Goal: Browse casually: Explore the website without a specific task or goal

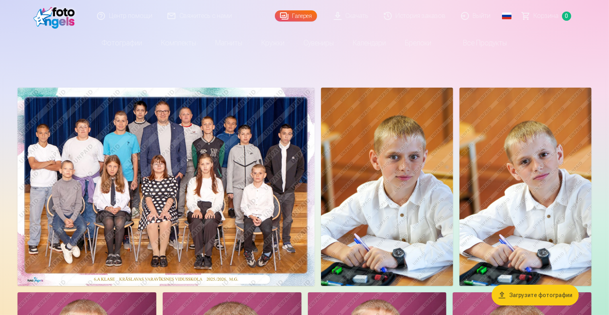
click at [286, 179] on img at bounding box center [166, 187] width 297 height 198
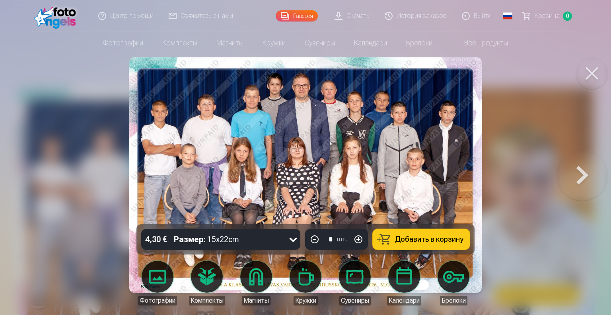
click at [288, 178] on img at bounding box center [305, 174] width 353 height 235
click at [578, 174] on button at bounding box center [582, 175] width 51 height 82
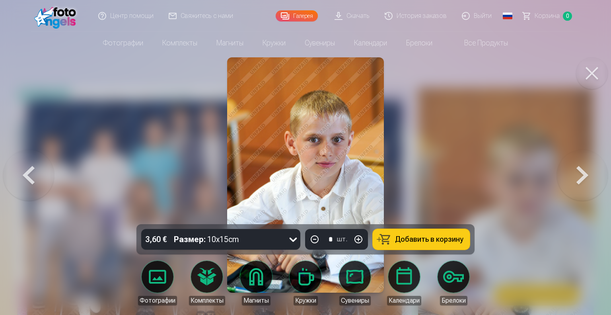
click at [354, 142] on img at bounding box center [305, 174] width 157 height 235
drag, startPoint x: 343, startPoint y: 148, endPoint x: 298, endPoint y: 152, distance: 45.2
click at [298, 152] on img at bounding box center [305, 174] width 157 height 235
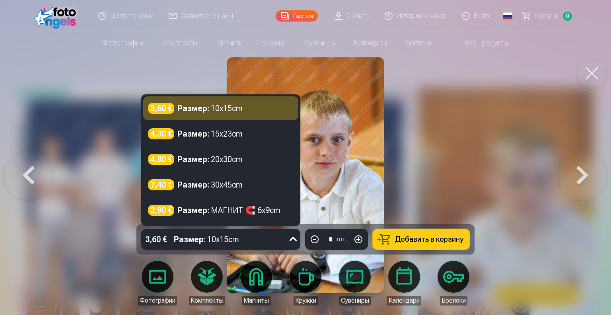
click at [296, 240] on icon at bounding box center [293, 239] width 13 height 13
click at [296, 240] on icon at bounding box center [294, 239] width 8 height 4
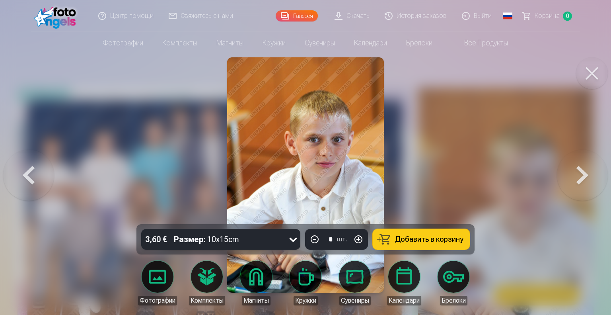
click at [327, 198] on img at bounding box center [305, 174] width 157 height 235
click at [451, 155] on div at bounding box center [305, 157] width 611 height 315
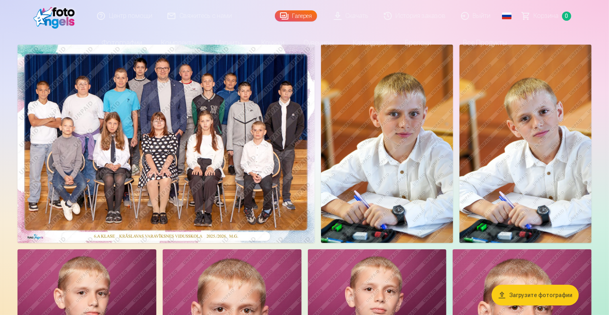
scroll to position [159, 0]
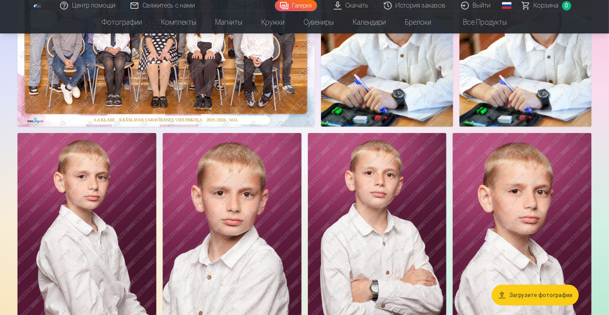
click at [453, 127] on img at bounding box center [387, 27] width 132 height 198
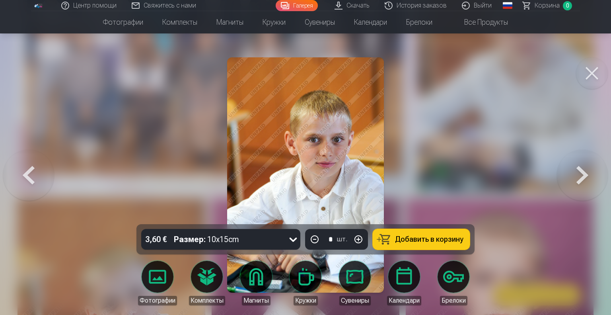
drag, startPoint x: 293, startPoint y: 168, endPoint x: 279, endPoint y: 158, distance: 17.4
click at [279, 158] on img at bounding box center [305, 174] width 157 height 235
click at [304, 143] on img at bounding box center [305, 174] width 157 height 235
click at [591, 179] on button at bounding box center [582, 175] width 51 height 82
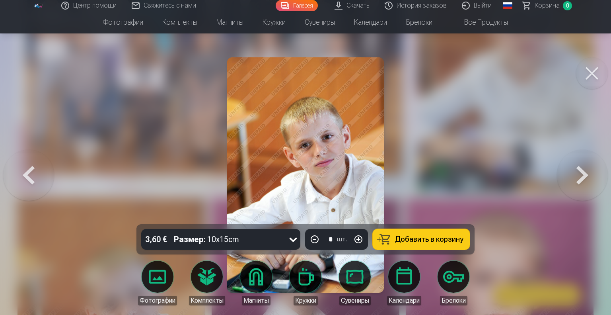
click at [594, 180] on button at bounding box center [582, 175] width 51 height 82
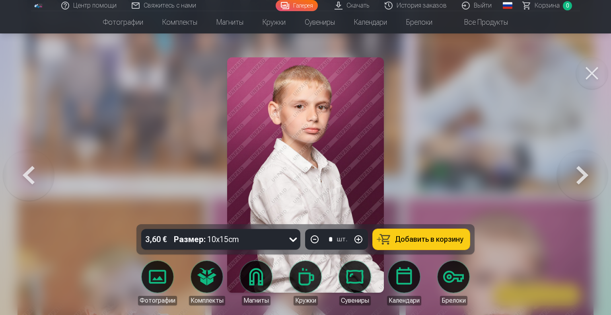
click at [585, 178] on button at bounding box center [582, 175] width 51 height 82
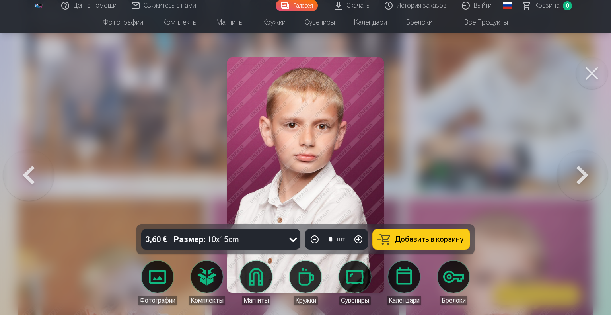
click at [585, 178] on button at bounding box center [582, 175] width 51 height 82
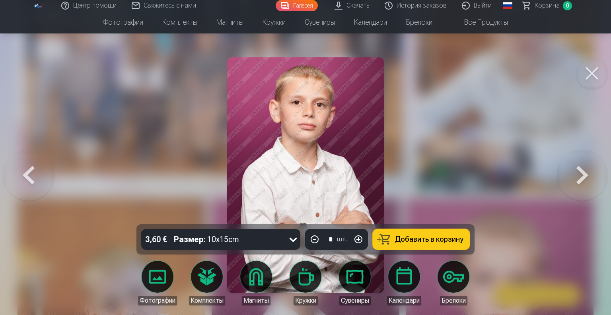
click at [585, 178] on button at bounding box center [582, 175] width 51 height 82
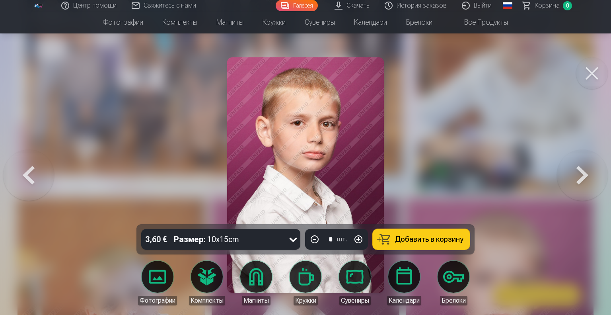
click at [585, 178] on button at bounding box center [582, 175] width 51 height 82
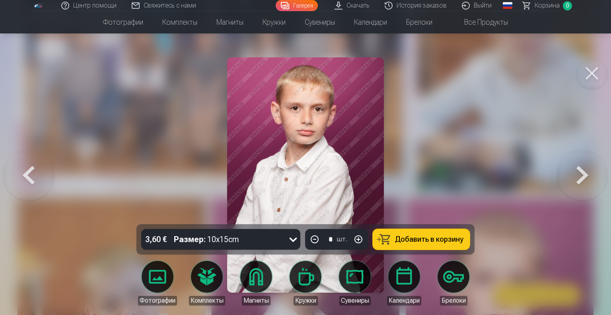
click at [585, 178] on button at bounding box center [582, 175] width 51 height 82
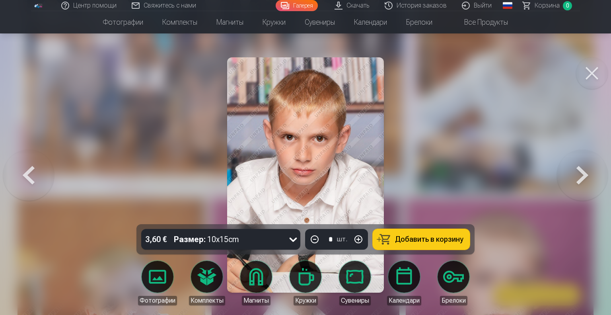
click at [583, 181] on button at bounding box center [582, 175] width 51 height 82
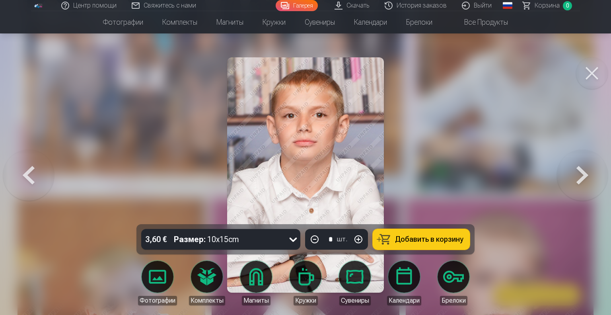
click at [594, 184] on button at bounding box center [582, 175] width 51 height 82
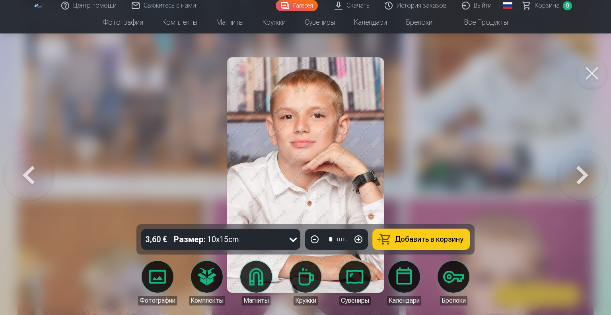
click at [594, 184] on button at bounding box center [582, 175] width 51 height 82
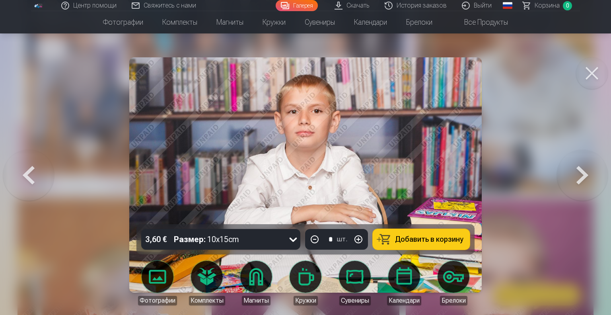
click at [596, 183] on button at bounding box center [582, 175] width 51 height 82
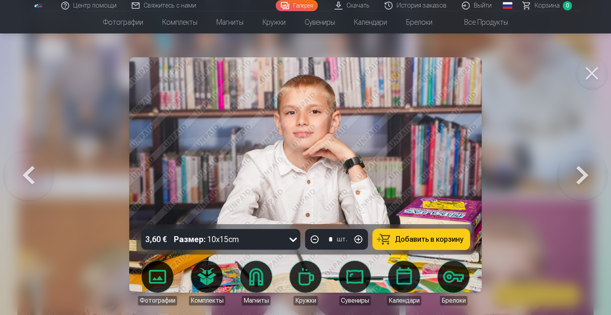
click at [596, 183] on button at bounding box center [582, 175] width 51 height 82
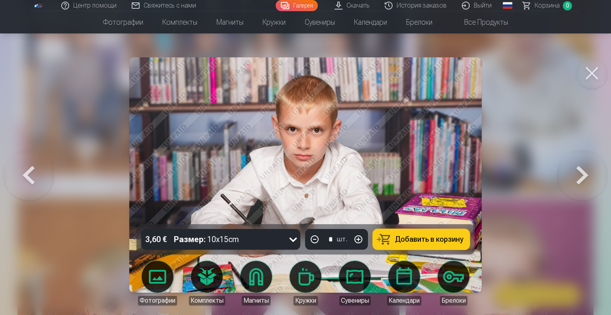
click at [592, 180] on button at bounding box center [582, 175] width 51 height 82
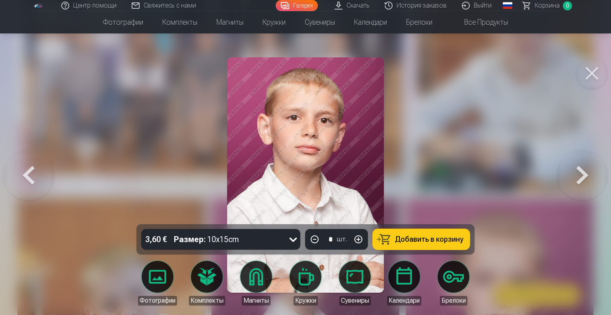
click at [592, 180] on button at bounding box center [582, 175] width 51 height 82
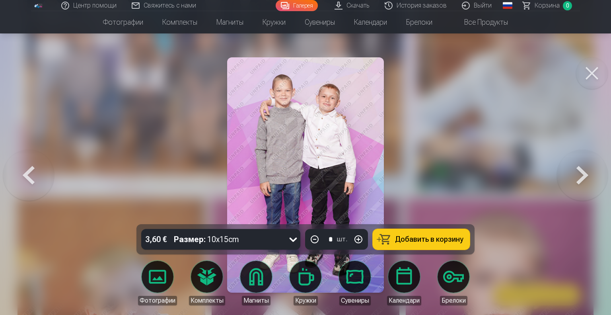
click at [579, 171] on button at bounding box center [582, 175] width 51 height 82
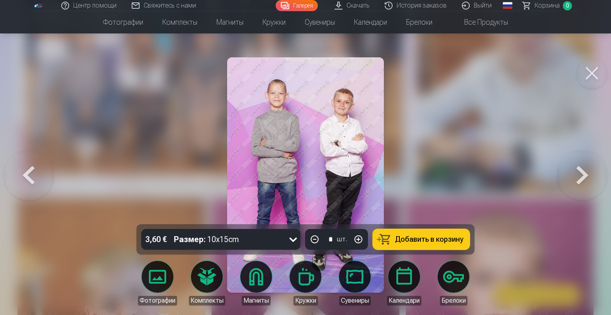
click at [581, 173] on button at bounding box center [582, 175] width 51 height 82
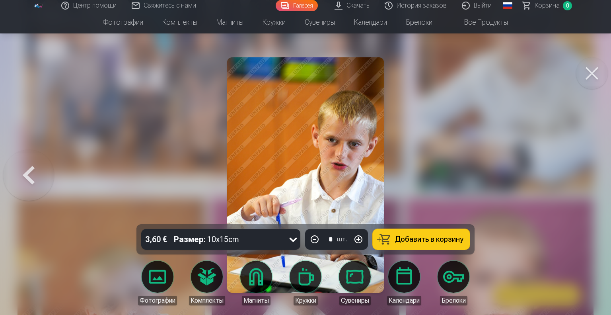
click at [597, 76] on button at bounding box center [592, 73] width 32 height 32
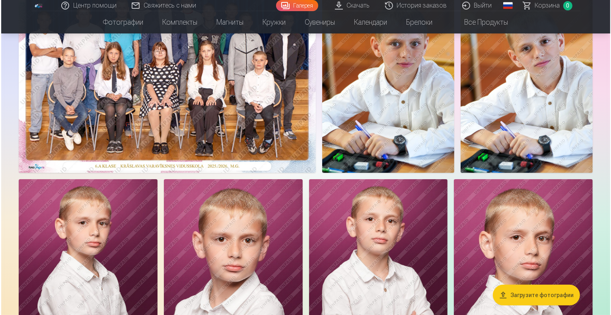
scroll to position [119, 0]
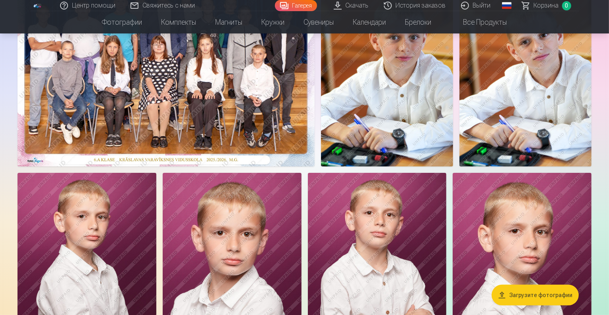
click at [214, 144] on img at bounding box center [166, 67] width 297 height 198
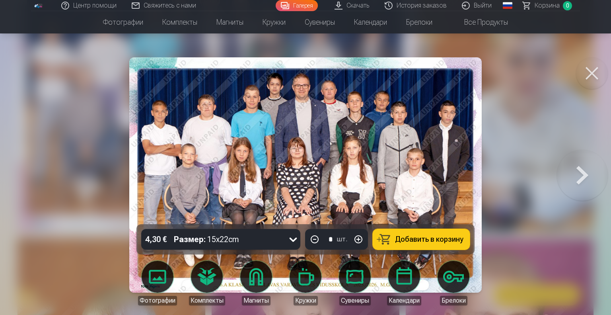
click at [601, 176] on button at bounding box center [582, 175] width 51 height 82
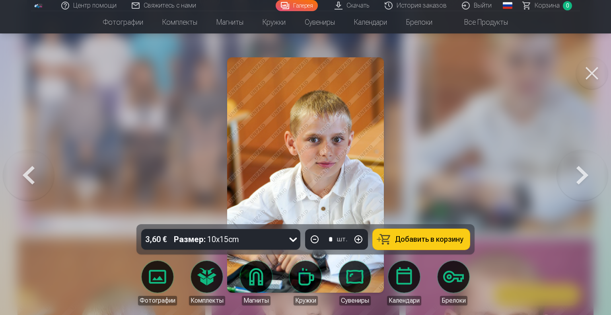
click at [601, 172] on button at bounding box center [582, 175] width 51 height 82
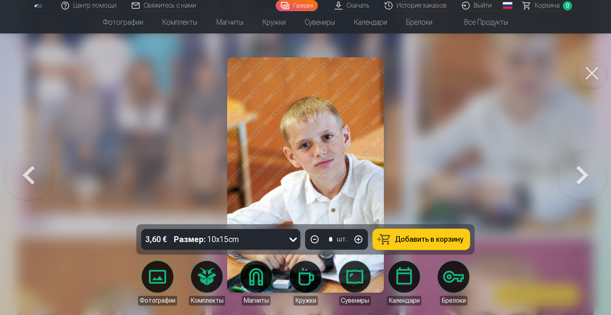
click at [587, 180] on button at bounding box center [582, 175] width 51 height 82
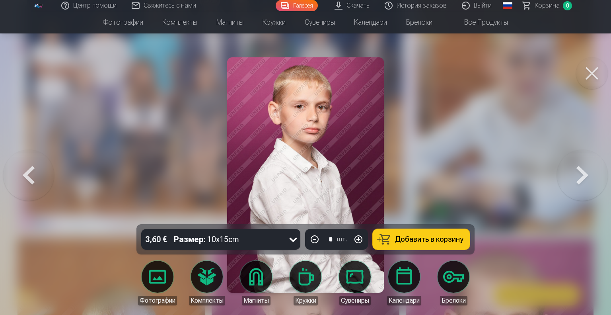
click at [595, 175] on button at bounding box center [582, 175] width 51 height 82
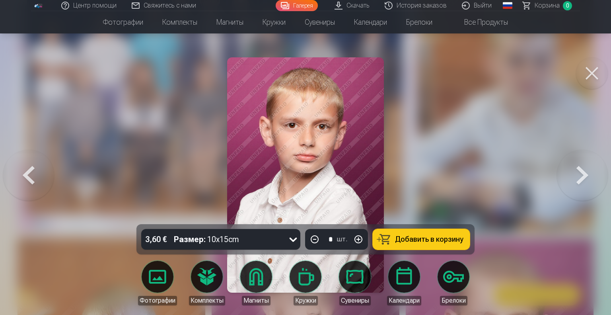
click at [600, 185] on button at bounding box center [582, 175] width 51 height 82
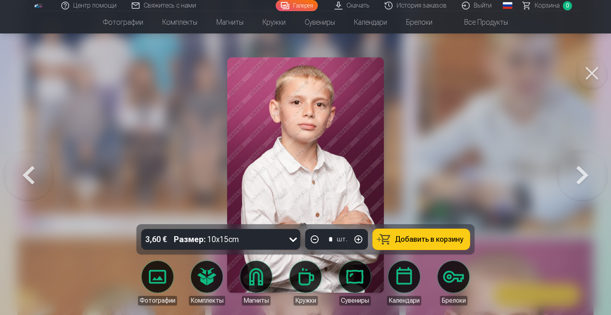
click at [586, 175] on button at bounding box center [582, 175] width 51 height 82
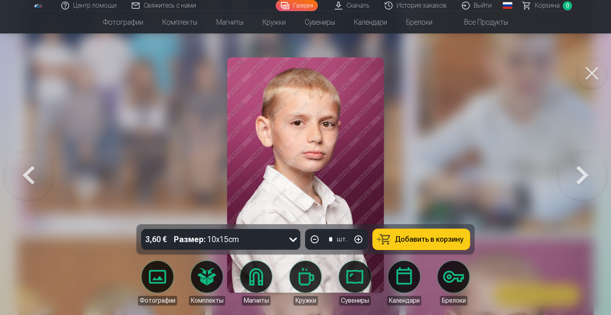
click at [582, 186] on button at bounding box center [582, 175] width 51 height 82
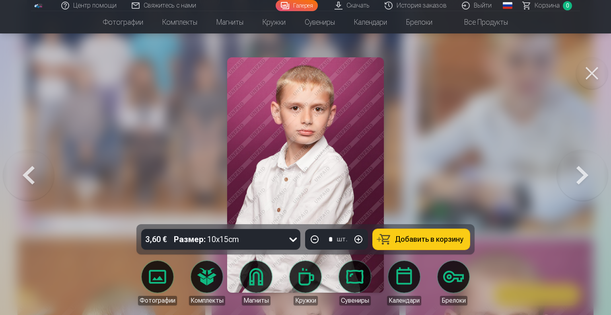
click at [599, 185] on button at bounding box center [582, 175] width 51 height 82
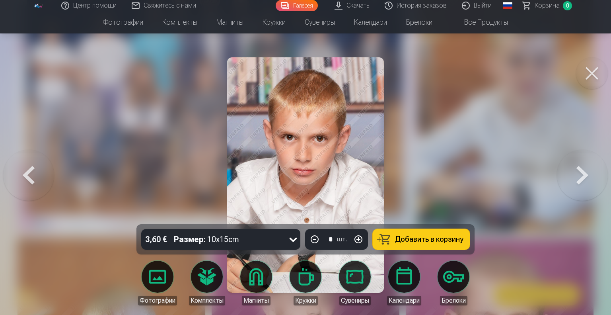
click at [579, 175] on button at bounding box center [582, 175] width 51 height 82
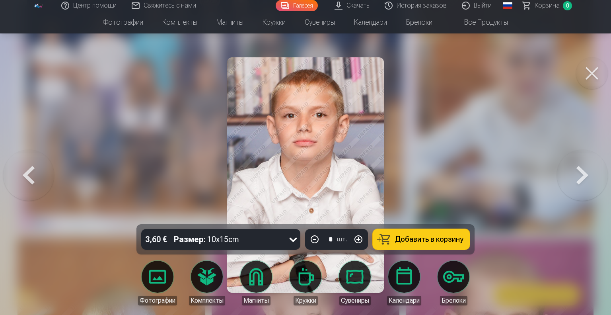
click at [590, 182] on button at bounding box center [582, 175] width 51 height 82
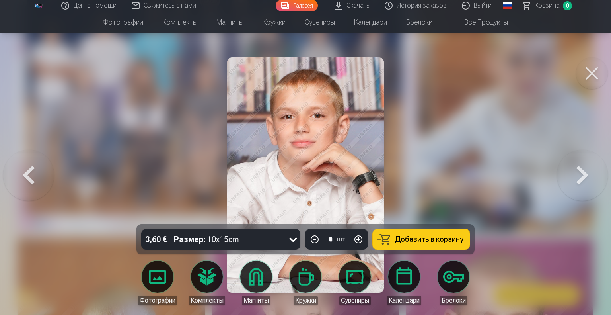
click at [593, 175] on button at bounding box center [582, 175] width 51 height 82
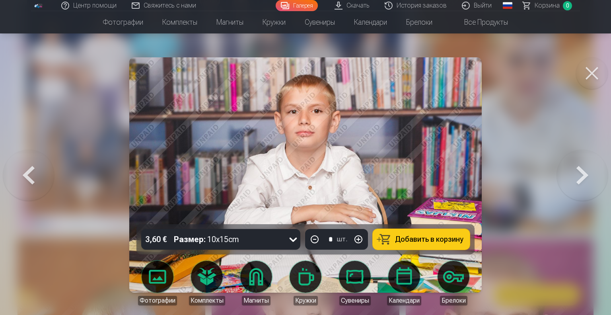
click at [597, 171] on button at bounding box center [582, 175] width 51 height 82
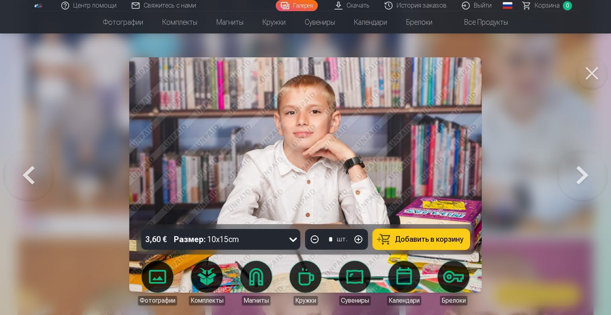
click at [582, 178] on button at bounding box center [582, 175] width 51 height 82
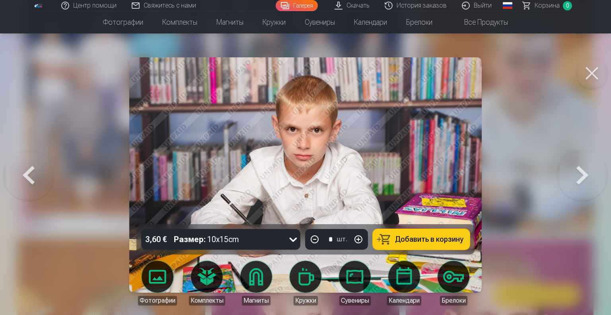
click at [583, 183] on button at bounding box center [582, 175] width 51 height 82
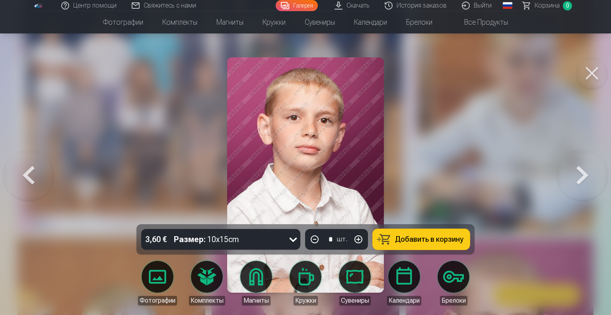
click at [587, 183] on button at bounding box center [582, 175] width 51 height 82
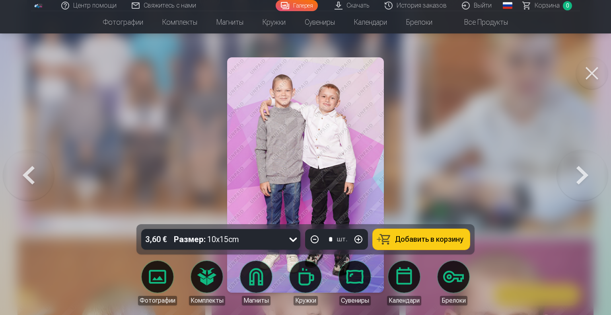
click at [587, 183] on button at bounding box center [582, 175] width 51 height 82
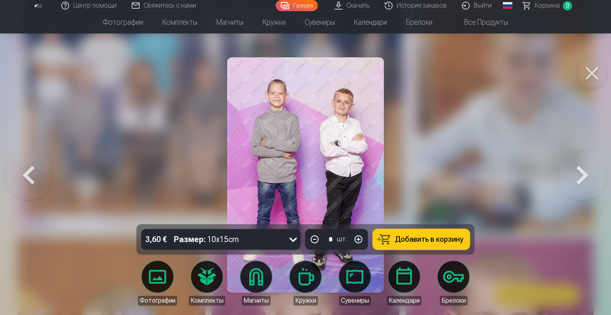
click at [587, 183] on button at bounding box center [582, 175] width 51 height 82
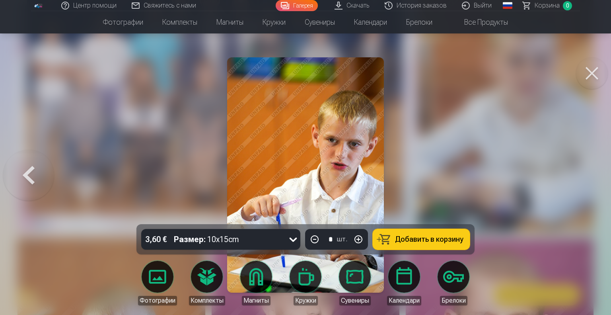
click at [15, 182] on button at bounding box center [28, 175] width 51 height 82
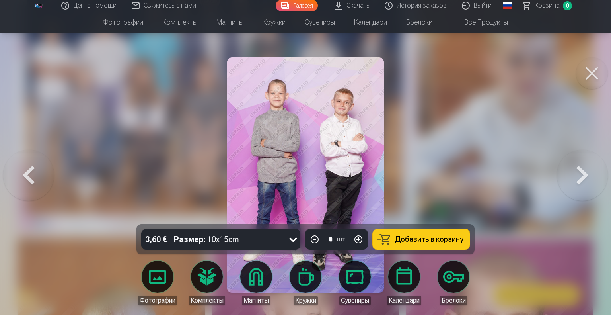
click at [22, 183] on button at bounding box center [28, 175] width 51 height 82
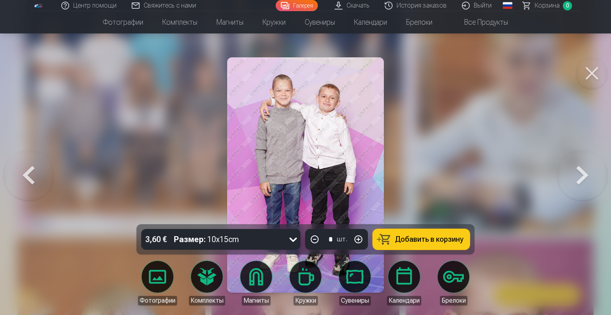
click at [22, 183] on button at bounding box center [28, 175] width 51 height 82
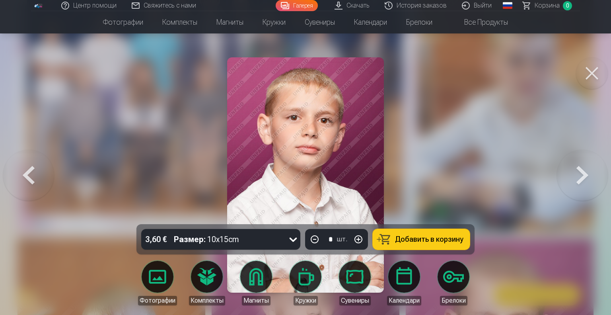
click at [584, 177] on button at bounding box center [582, 175] width 51 height 82
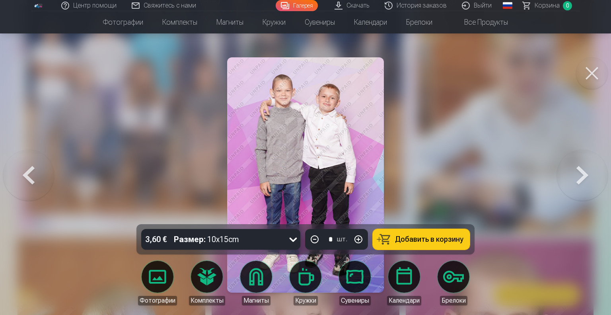
click at [577, 179] on button at bounding box center [582, 175] width 51 height 82
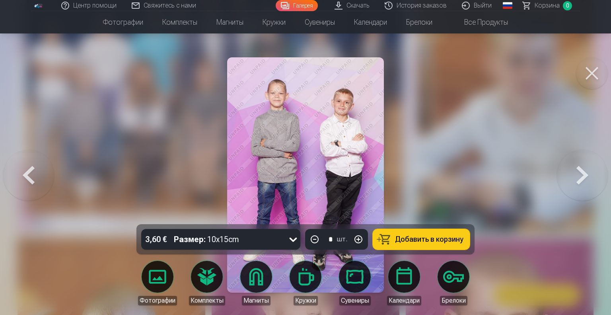
click at [577, 179] on button at bounding box center [582, 175] width 51 height 82
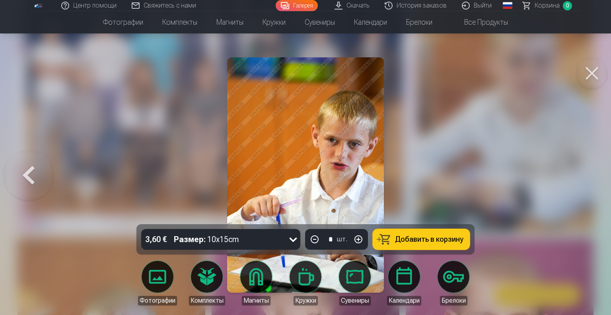
click at [23, 166] on button at bounding box center [28, 175] width 51 height 82
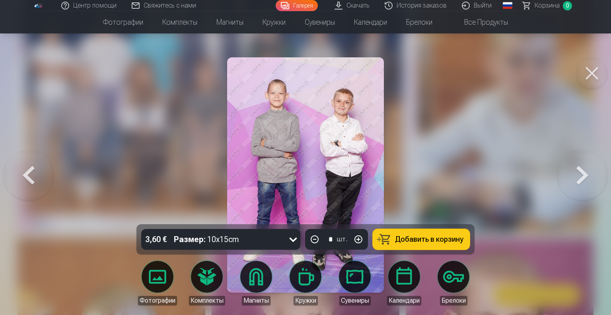
click at [23, 166] on button at bounding box center [28, 175] width 51 height 82
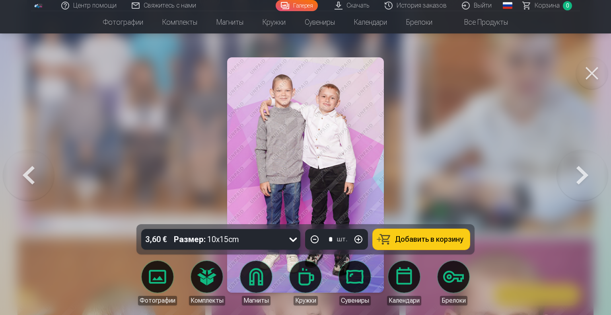
click at [23, 166] on button at bounding box center [28, 175] width 51 height 82
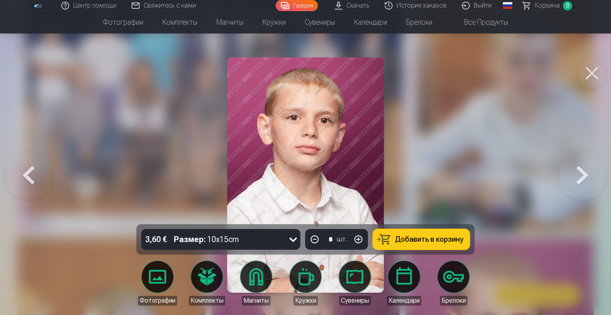
click at [574, 180] on button at bounding box center [582, 175] width 51 height 82
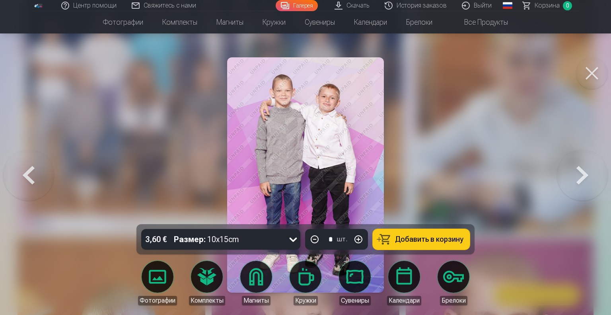
click at [575, 173] on button at bounding box center [582, 175] width 51 height 82
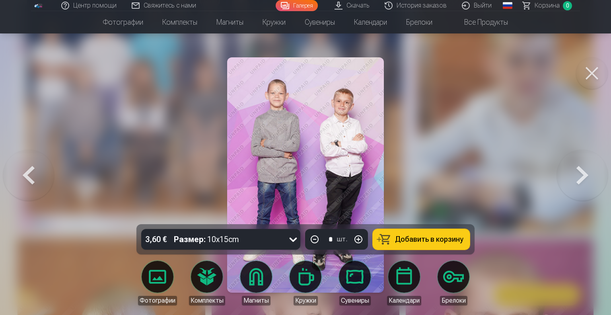
click at [578, 173] on button at bounding box center [582, 175] width 51 height 82
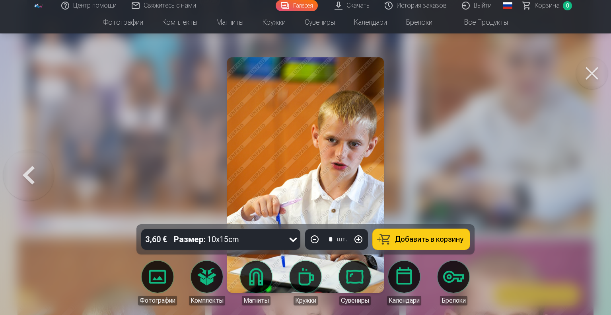
click at [337, 166] on img at bounding box center [305, 174] width 157 height 235
